Goal: Check status: Check status

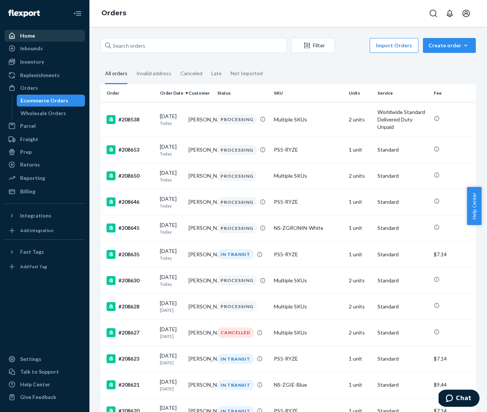
click at [38, 41] on div "Home" at bounding box center [44, 36] width 79 height 10
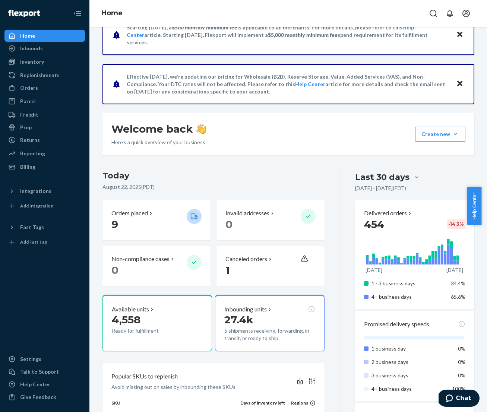
scroll to position [24, 0]
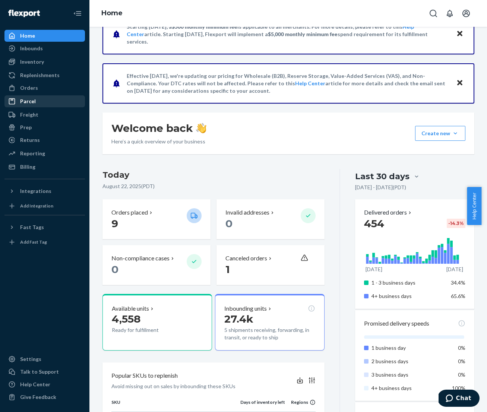
click at [35, 104] on div "Parcel" at bounding box center [44, 101] width 79 height 10
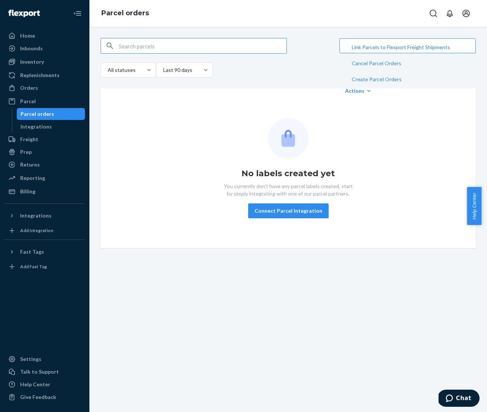
click at [176, 45] on input "text" at bounding box center [203, 45] width 168 height 15
click at [32, 89] on div "Orders" at bounding box center [29, 87] width 18 height 7
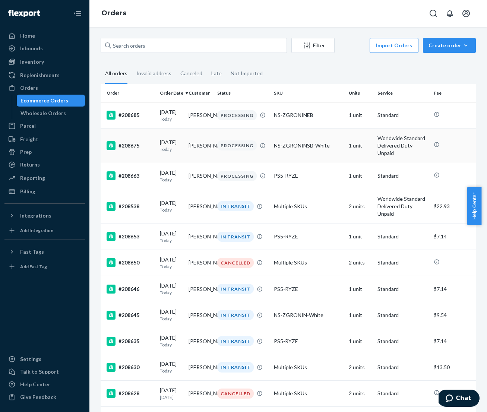
click at [186, 151] on td "[PERSON_NAME]" at bounding box center [200, 145] width 29 height 35
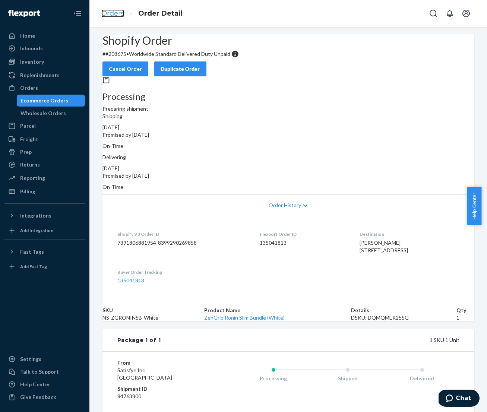
click at [111, 12] on link "Orders" at bounding box center [112, 13] width 23 height 8
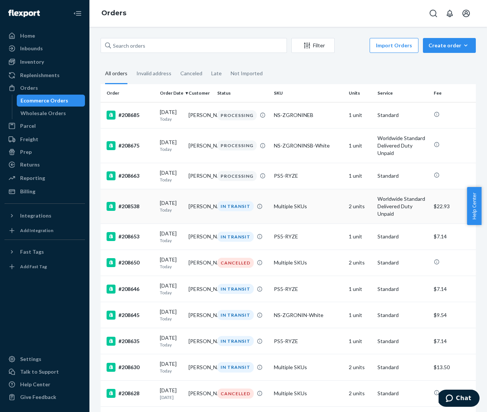
click at [182, 206] on div "[DATE] [DATE]" at bounding box center [171, 206] width 23 height 14
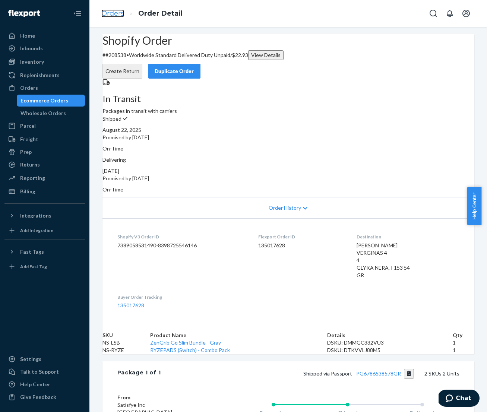
click at [106, 16] on link "Orders" at bounding box center [112, 13] width 23 height 8
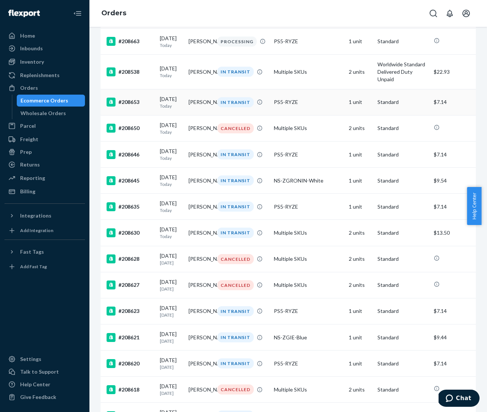
scroll to position [158, 0]
